Goal: Transaction & Acquisition: Purchase product/service

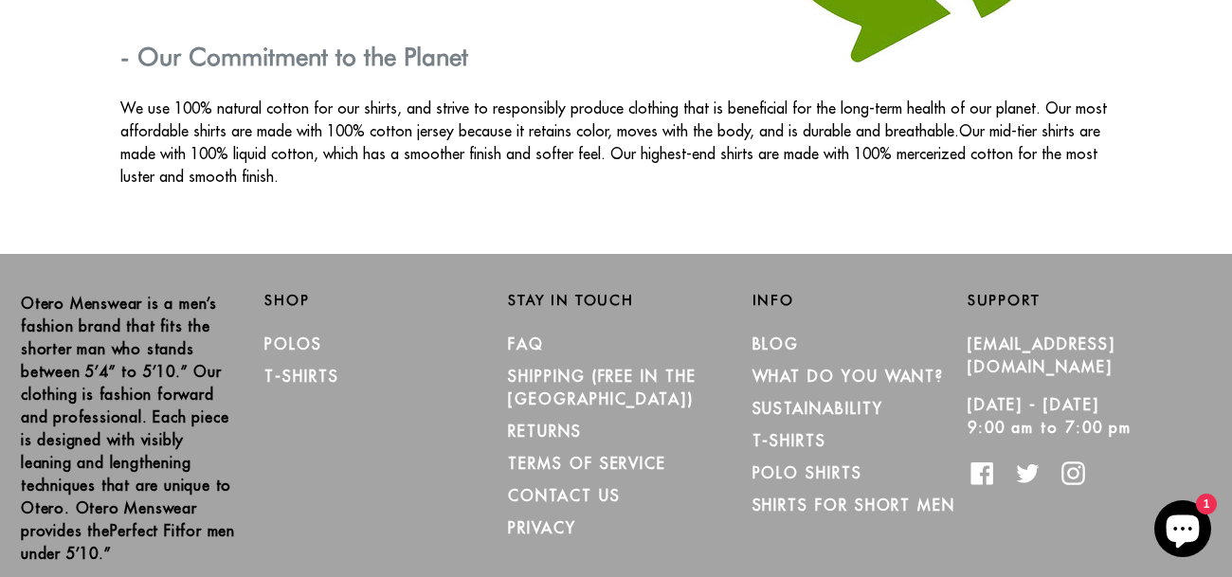
scroll to position [3372, 0]
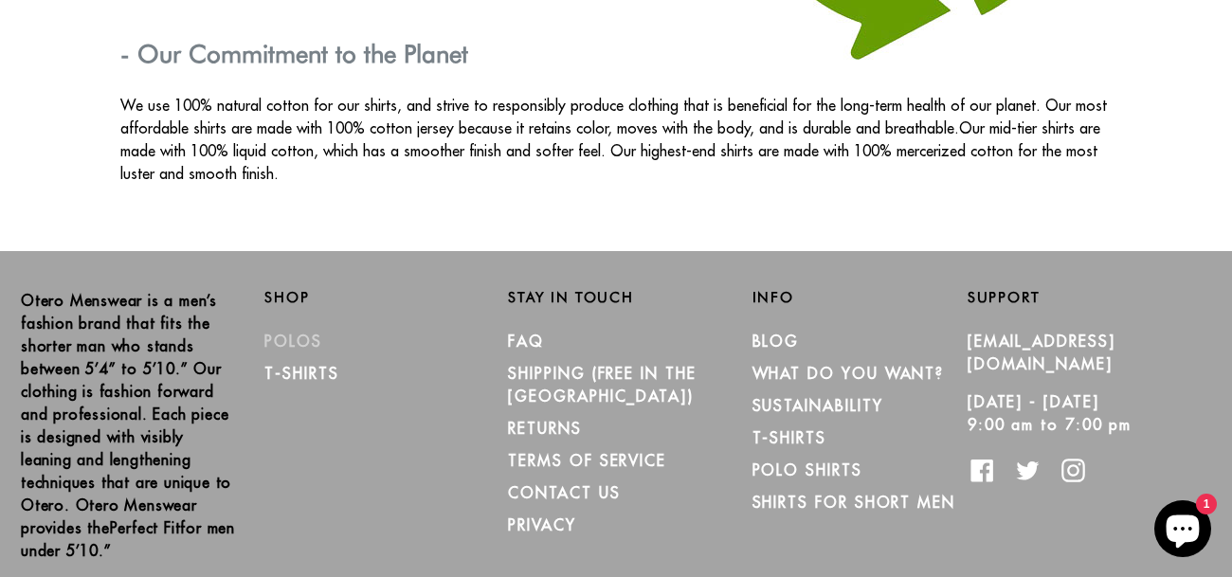
click at [294, 338] on link "Polos" at bounding box center [294, 341] width 58 height 19
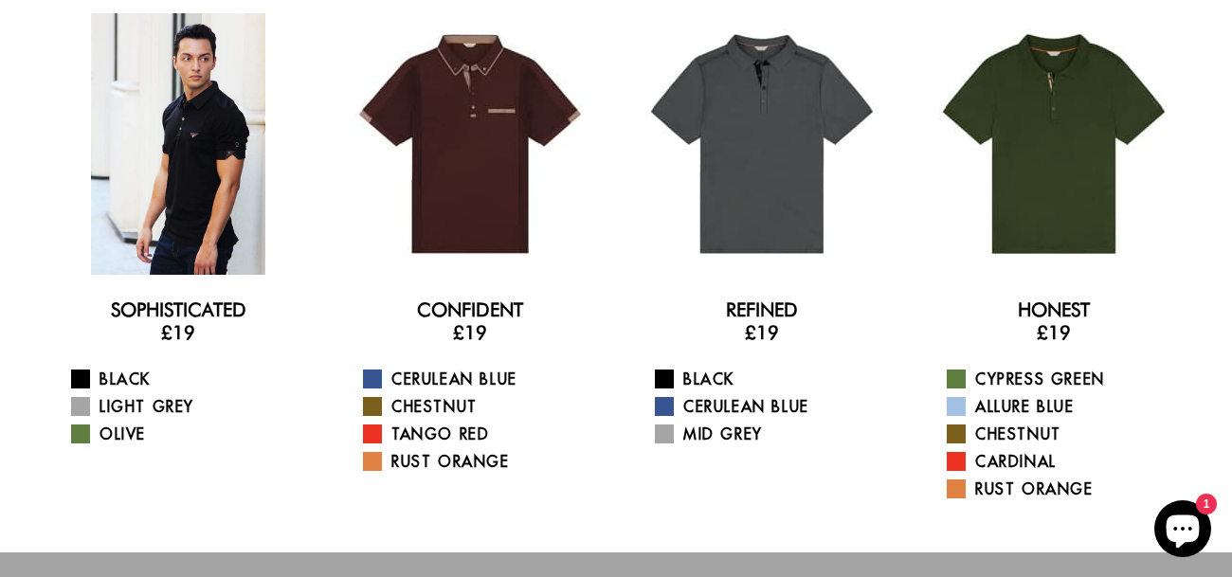
scroll to position [141, 0]
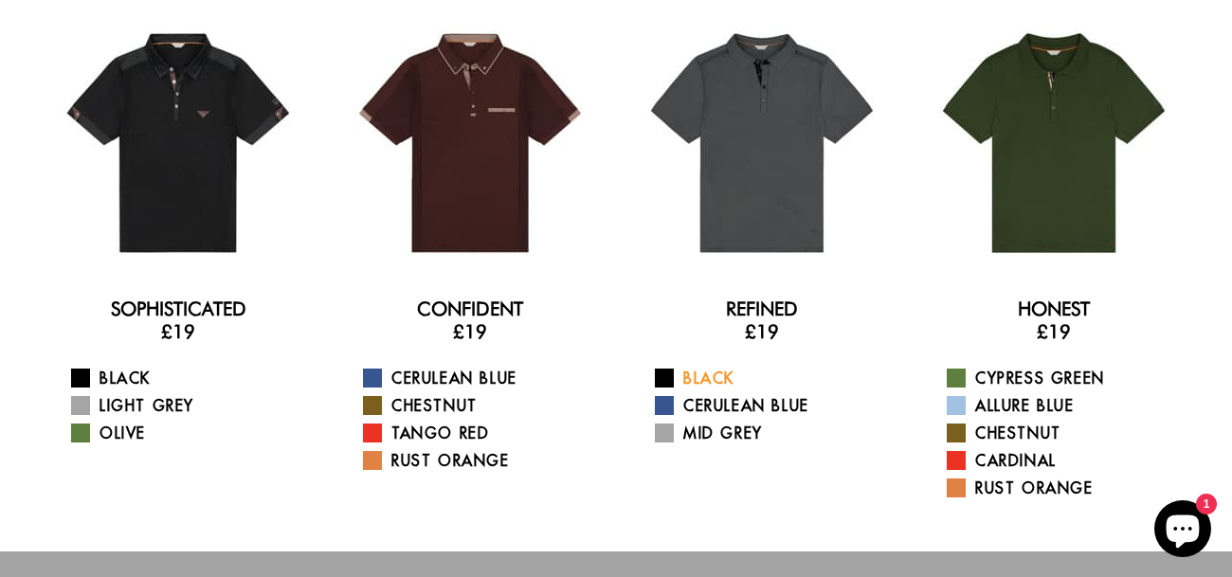
click at [684, 375] on link "Black" at bounding box center [774, 378] width 238 height 23
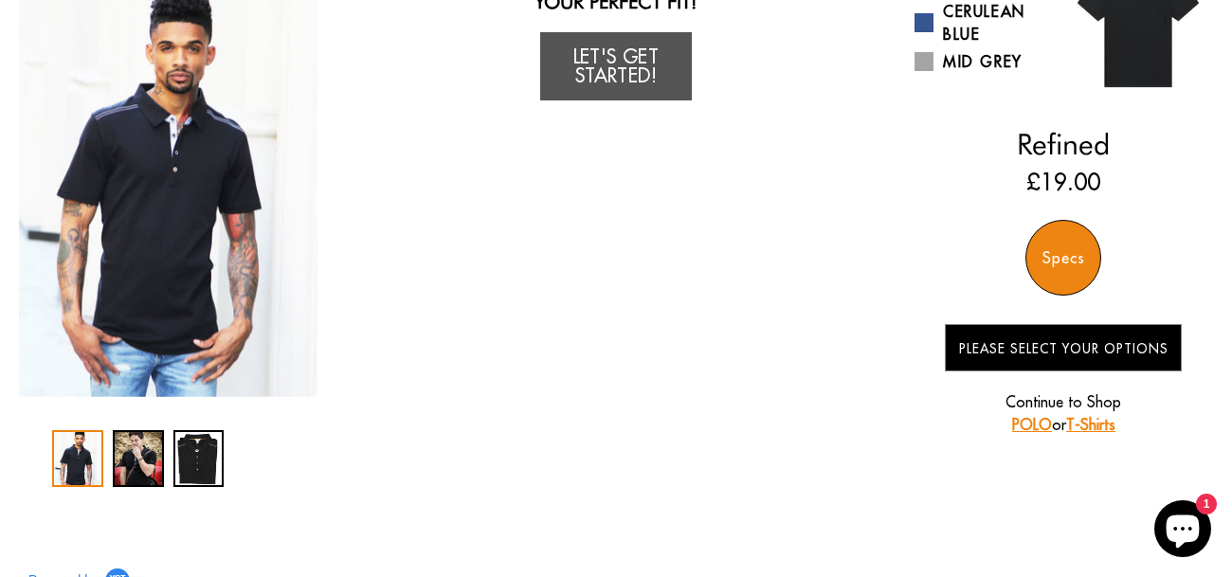
scroll to position [62, 0]
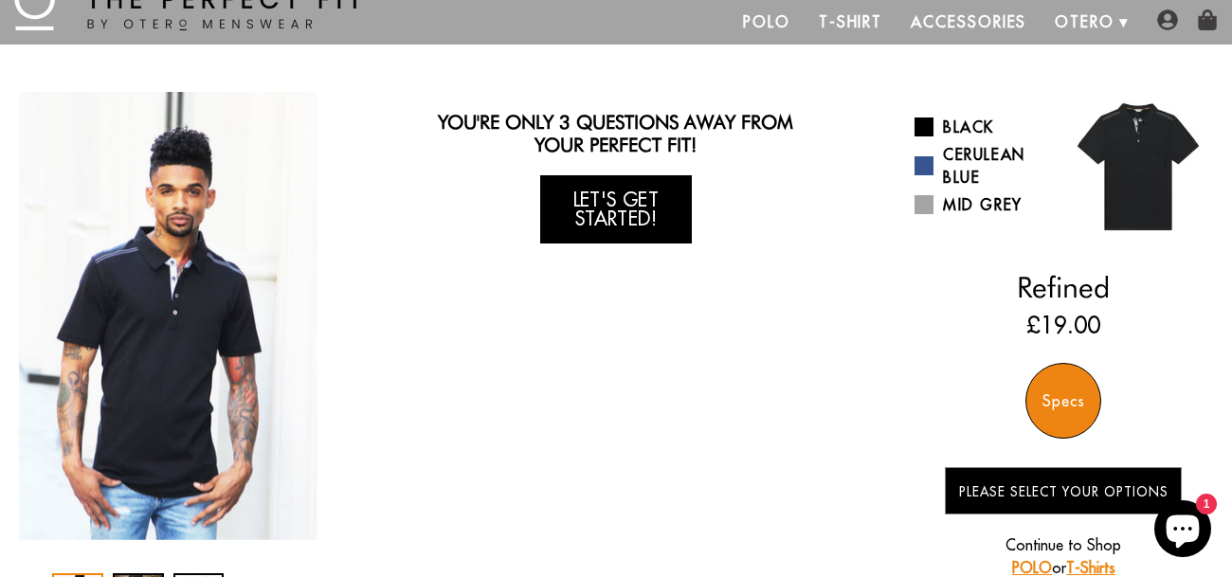
click at [611, 214] on link "Let's Get Started!" at bounding box center [616, 209] width 152 height 68
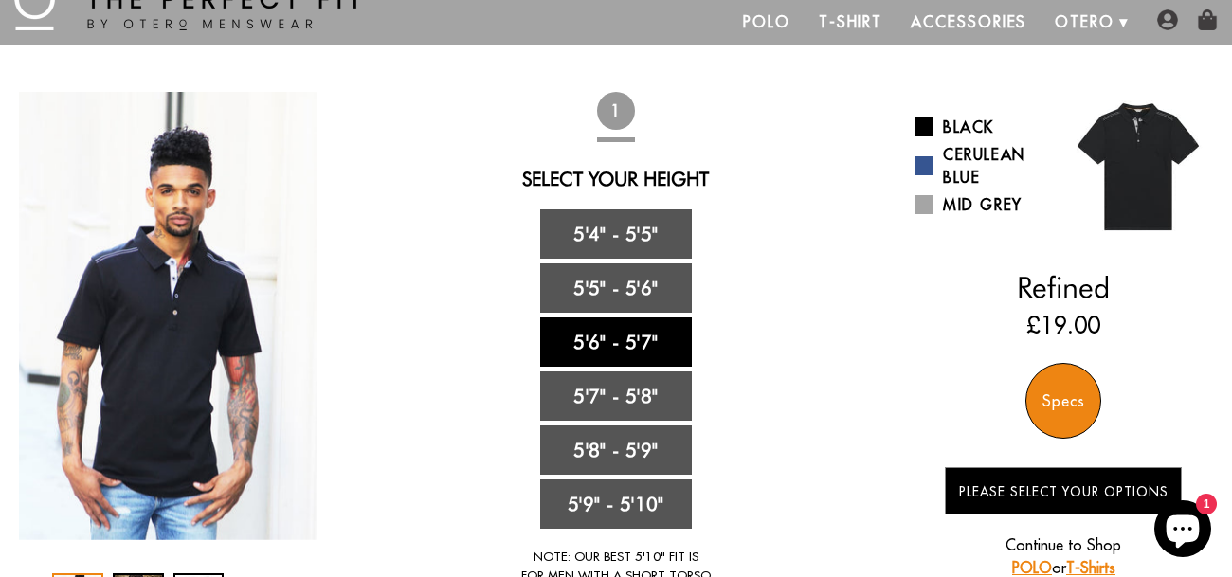
click at [615, 347] on link "5'6" - 5'7"" at bounding box center [616, 342] width 152 height 49
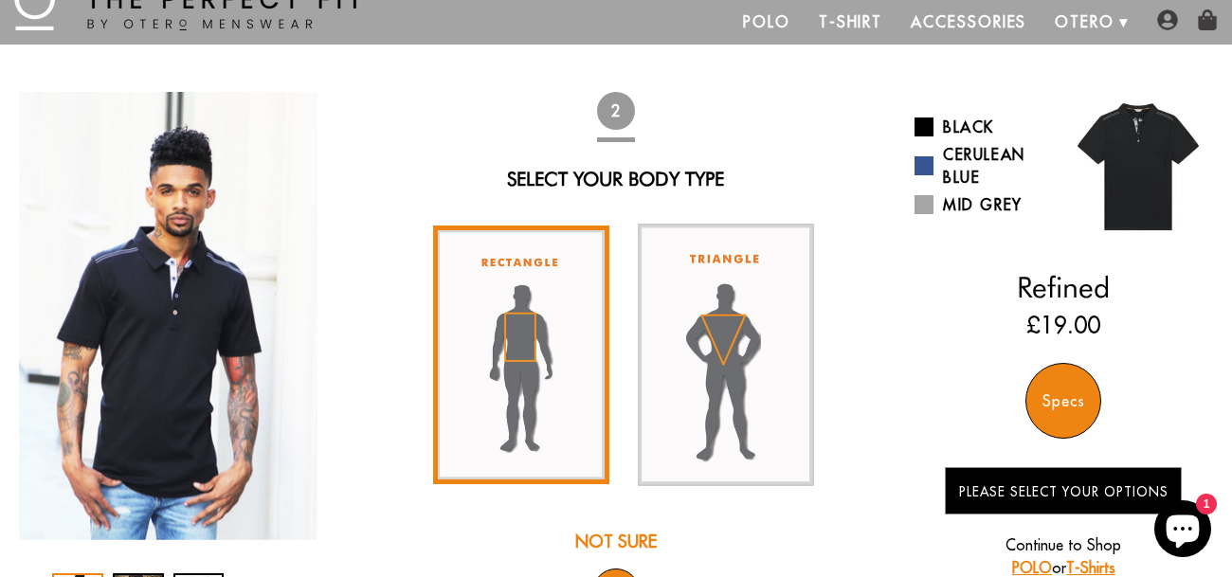
click at [529, 360] on img at bounding box center [521, 356] width 176 height 260
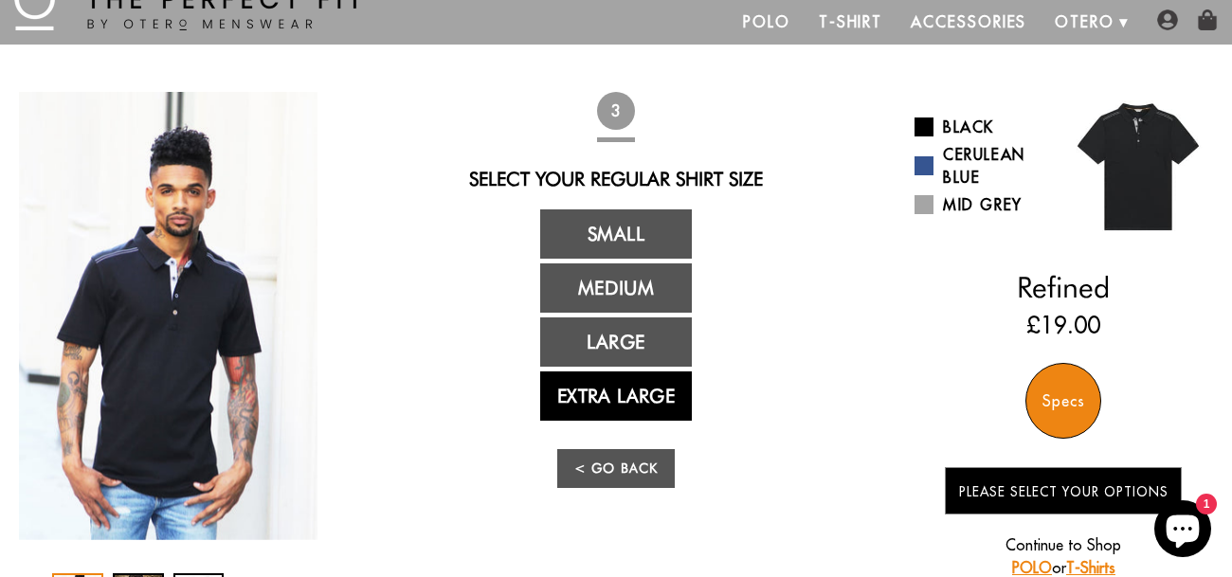
click at [608, 392] on link "Extra Large" at bounding box center [616, 396] width 152 height 49
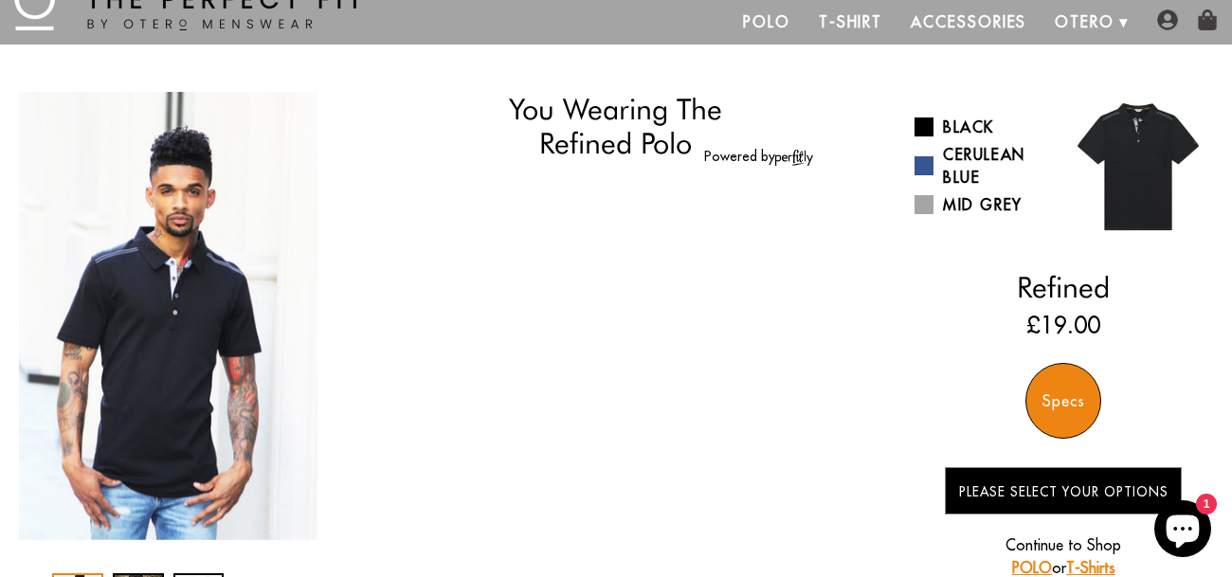
select select "56-57"
select select "XL"
